Goal: Task Accomplishment & Management: Use online tool/utility

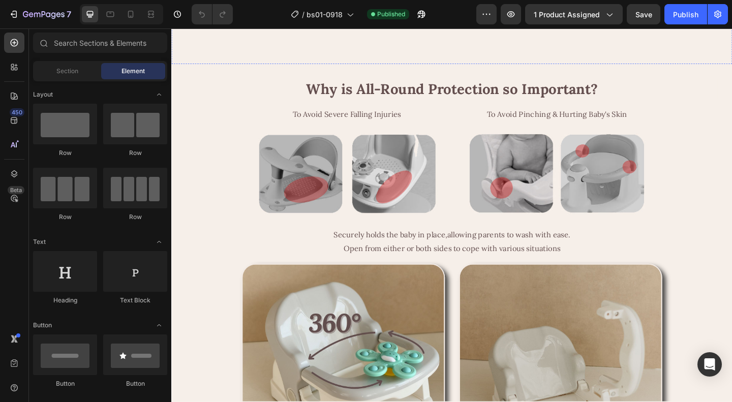
scroll to position [1221, 0]
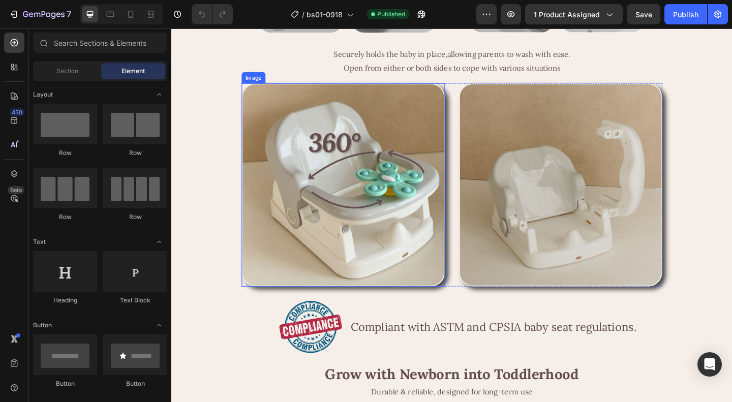
click at [339, 193] on img at bounding box center [358, 198] width 221 height 221
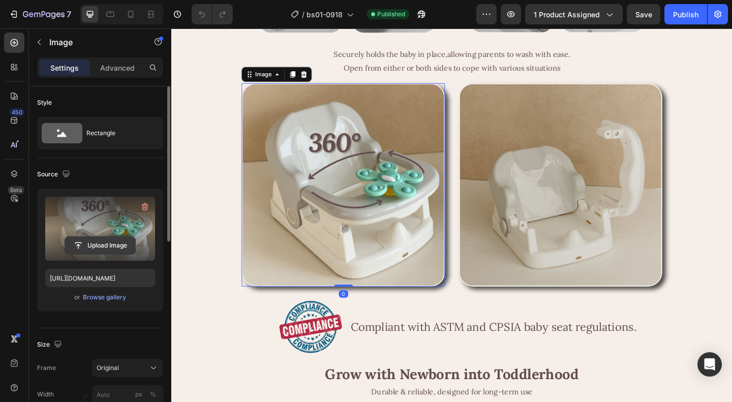
click at [104, 246] on input "file" at bounding box center [100, 245] width 70 height 17
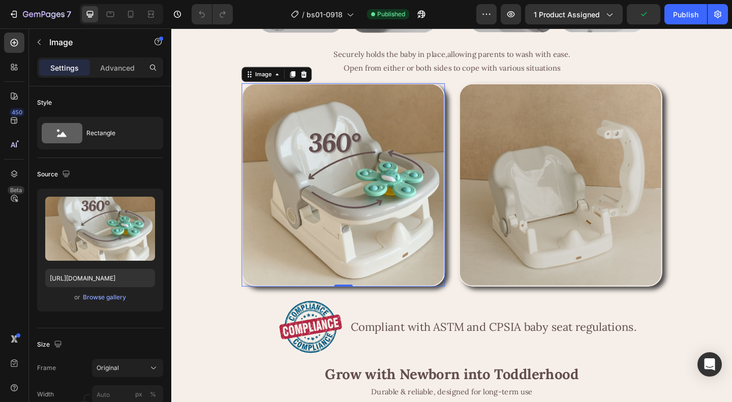
click at [507, 180] on img at bounding box center [594, 198] width 221 height 221
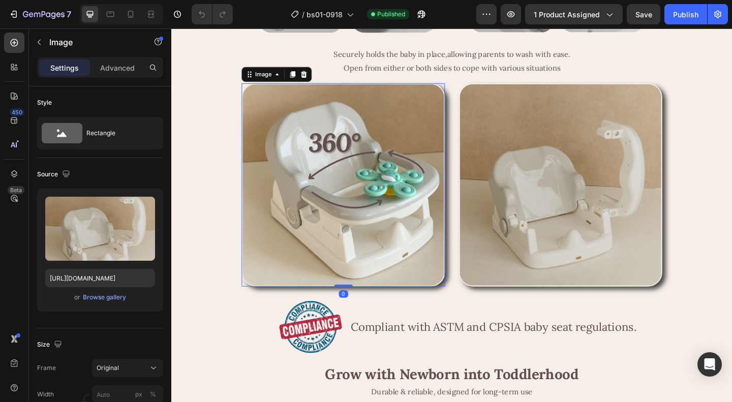
click at [365, 223] on img at bounding box center [358, 198] width 221 height 221
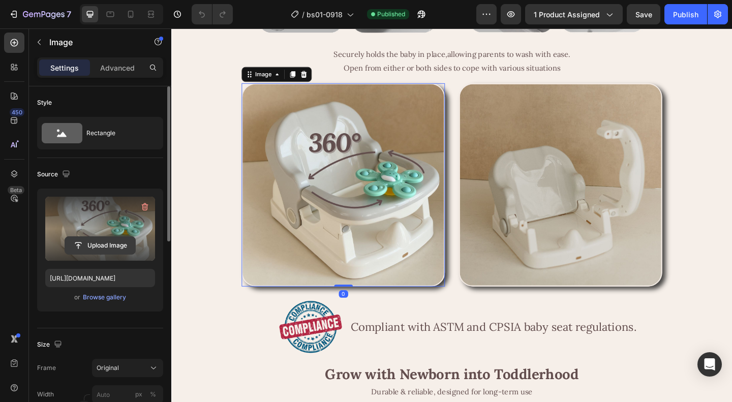
click at [105, 247] on input "file" at bounding box center [100, 245] width 70 height 17
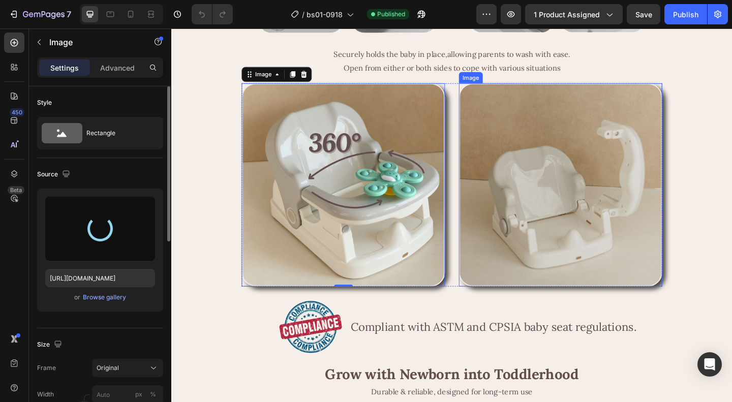
type input "[URL][DOMAIN_NAME]"
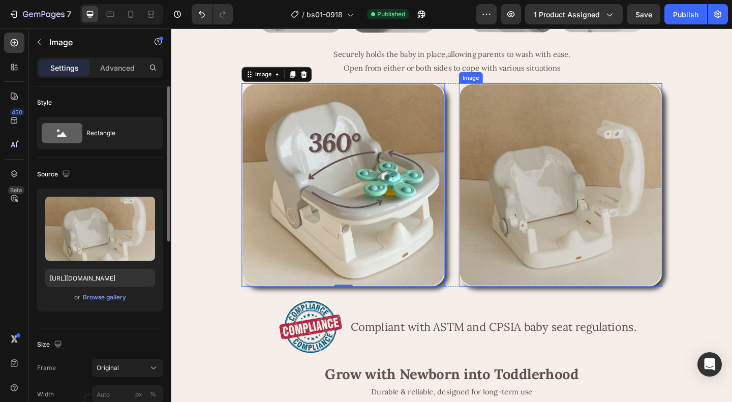
click at [557, 279] on img at bounding box center [594, 198] width 221 height 221
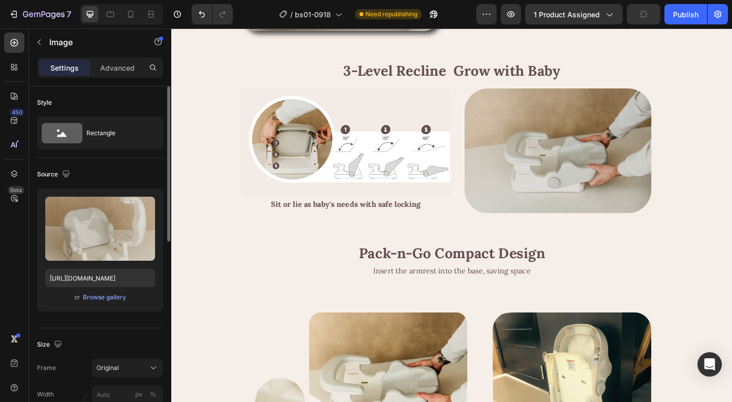
scroll to position [2513, 0]
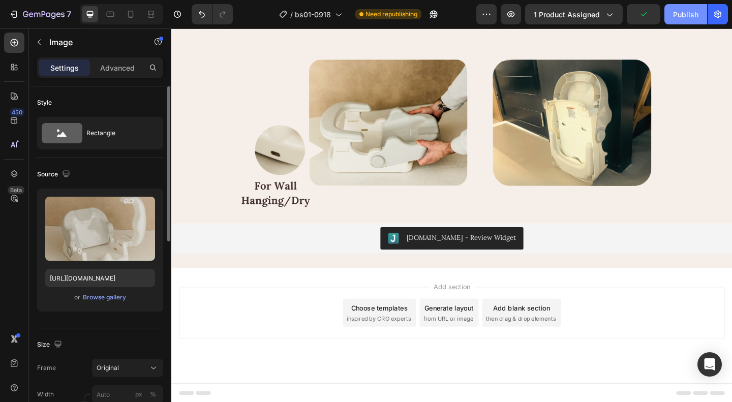
click at [688, 15] on div "Publish" at bounding box center [685, 14] width 25 height 11
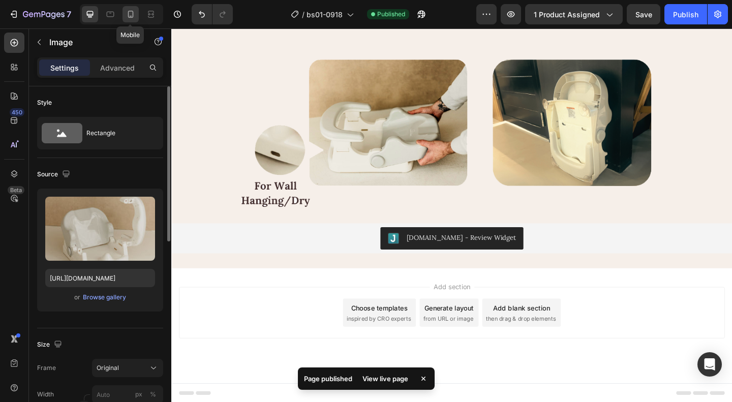
click at [134, 11] on icon at bounding box center [131, 14] width 10 height 10
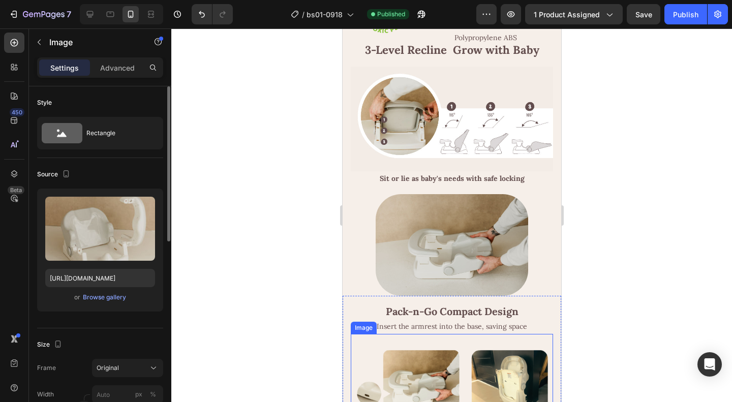
scroll to position [2396, 0]
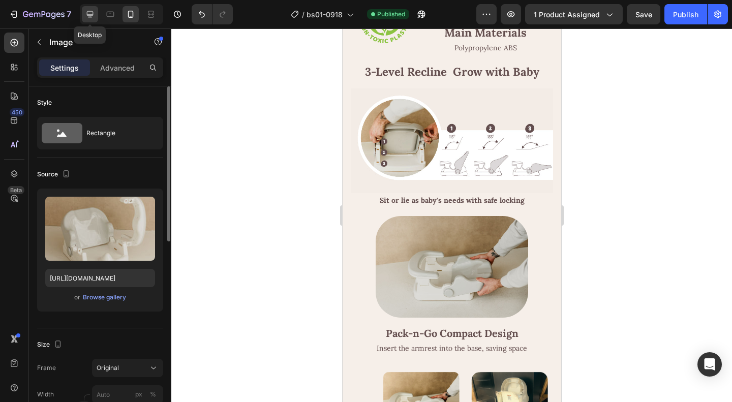
click at [91, 12] on icon at bounding box center [90, 14] width 10 height 10
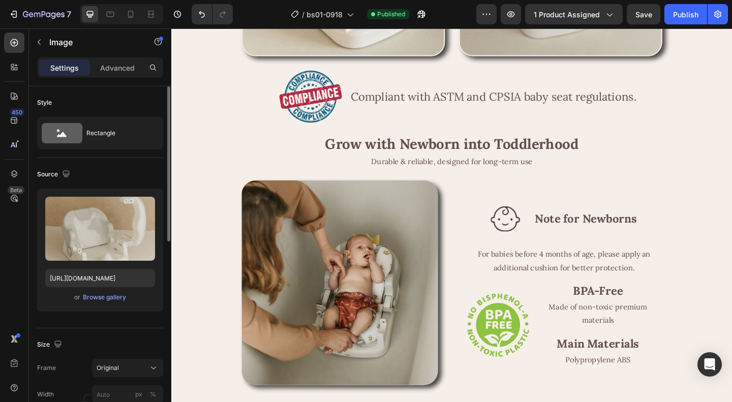
scroll to position [1968, 0]
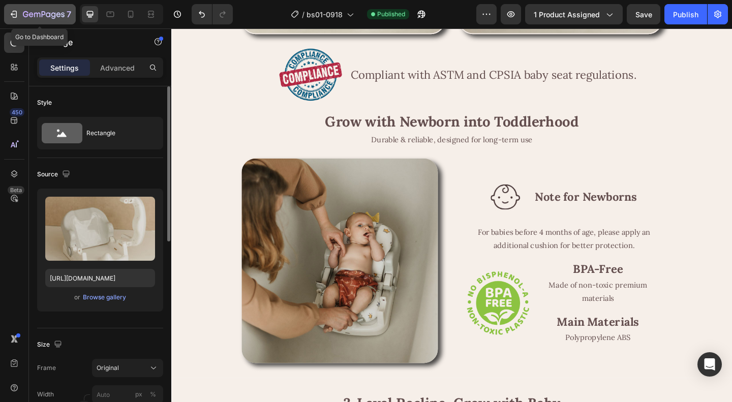
click at [48, 9] on div "7" at bounding box center [47, 14] width 48 height 12
